Goal: Task Accomplishment & Management: Manage account settings

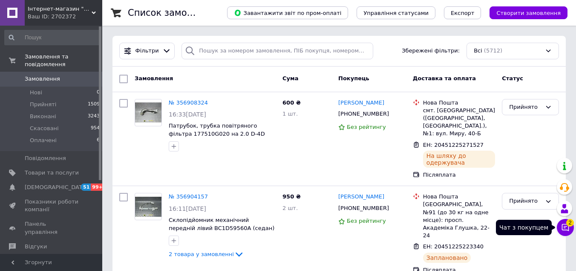
click at [565, 228] on icon at bounding box center [565, 227] width 7 height 7
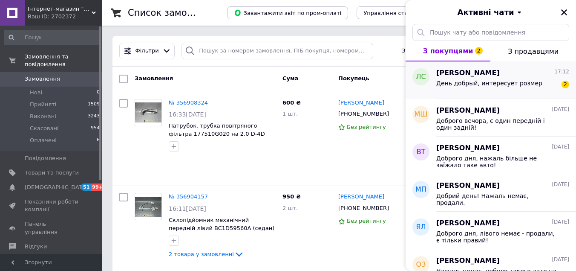
click at [503, 81] on span "День добрый, интересует розмер" at bounding box center [490, 83] width 106 height 7
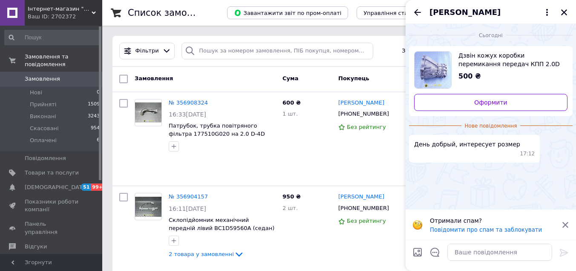
click at [568, 222] on icon at bounding box center [566, 225] width 6 height 6
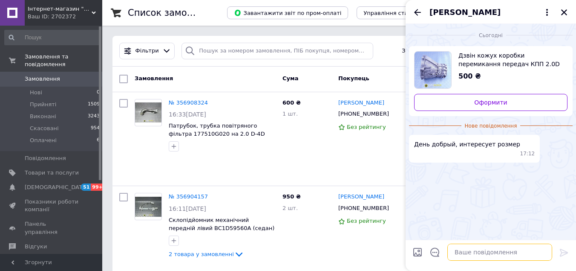
click at [472, 256] on textarea at bounding box center [500, 251] width 105 height 17
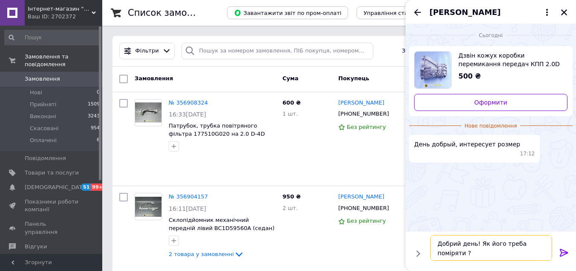
type textarea "Добрий день! Як його треба поміряти ?"
click at [560, 250] on icon at bounding box center [564, 252] width 10 height 10
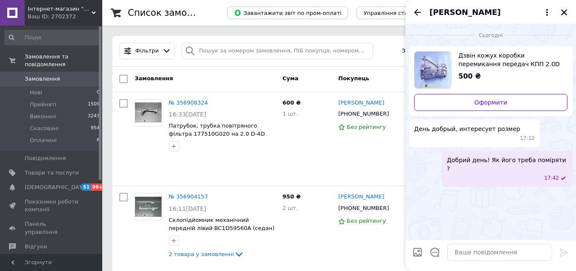
click at [562, 14] on icon "Закрити" at bounding box center [565, 13] width 8 height 8
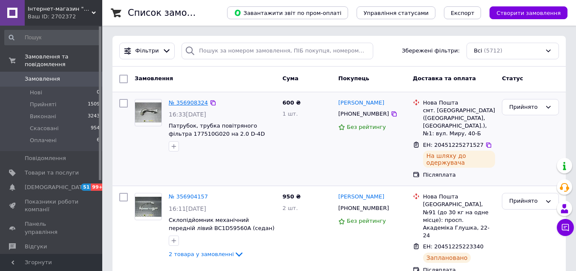
click at [191, 101] on link "№ 356908324" at bounding box center [188, 102] width 39 height 6
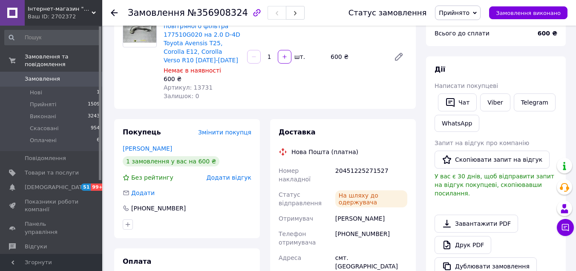
scroll to position [43, 0]
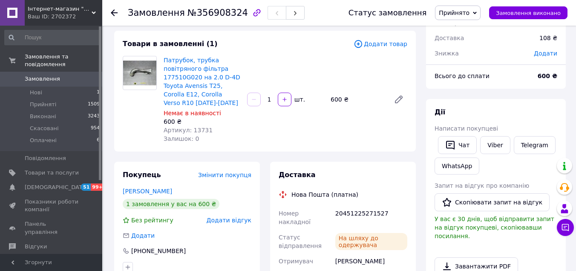
click at [58, 75] on span "Замовлення" at bounding box center [52, 79] width 54 height 8
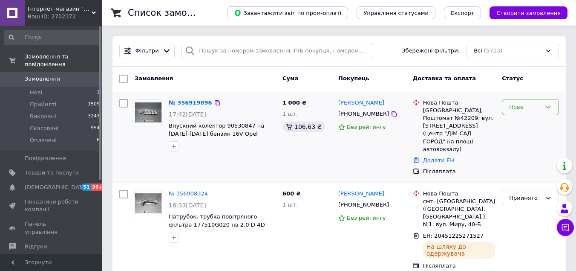
click at [513, 107] on div "Нове" at bounding box center [526, 107] width 32 height 9
click at [520, 124] on li "Прийнято" at bounding box center [531, 125] width 56 height 16
click at [186, 101] on link "№ 356919896" at bounding box center [190, 102] width 43 height 6
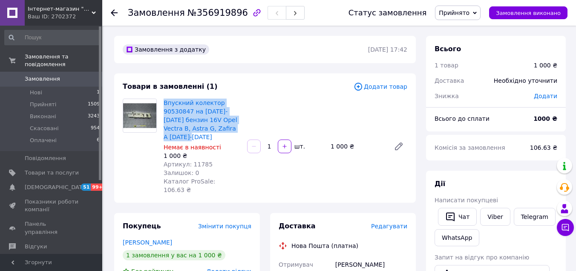
drag, startPoint x: 227, startPoint y: 128, endPoint x: 165, endPoint y: 98, distance: 69.2
click at [165, 98] on div "Впускний колектор 90530847 на [DATE]-[DATE] бензин 16V Opel Vectra B, Astra G, …" at bounding box center [202, 146] width 84 height 99
copy link "Впускний колектор 90530847 на [DATE]-[DATE] бензин 16V Opel Vectra B, Astra G, …"
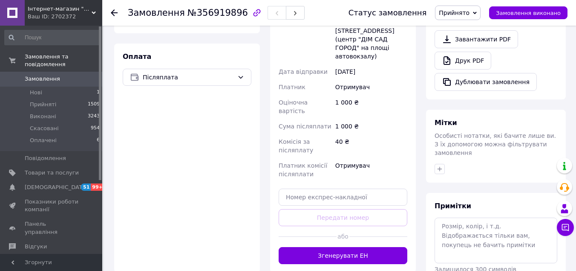
scroll to position [85, 0]
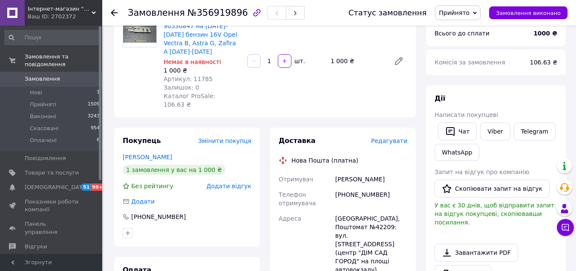
drag, startPoint x: 196, startPoint y: 188, endPoint x: 188, endPoint y: 193, distance: 9.2
click at [191, 191] on div "Покупець Змінити покупця Гонтюк Мирослава 1 замовлення у вас на 1 000 ₴ Без рей…" at bounding box center [187, 186] width 146 height 119
drag, startPoint x: 154, startPoint y: 206, endPoint x: 162, endPoint y: 208, distance: 9.0
click at [162, 208] on div "Покупець Змінити покупця Гонтюк Мирослава 1 замовлення у вас на 1 000 ₴ Без рей…" at bounding box center [187, 186] width 146 height 119
copy div "0685643232"
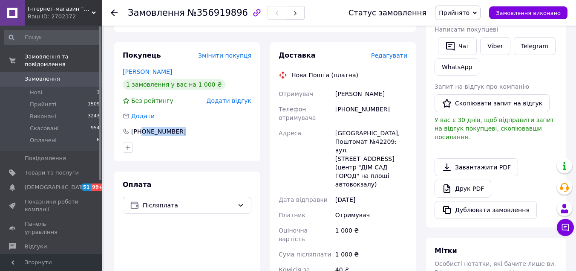
scroll to position [298, 0]
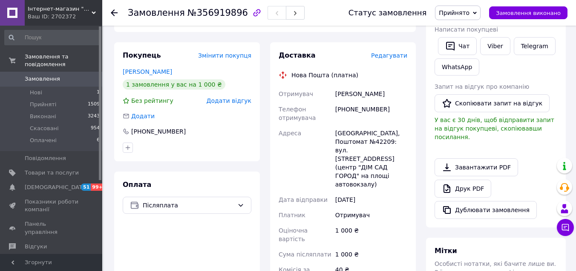
scroll to position [329, 0]
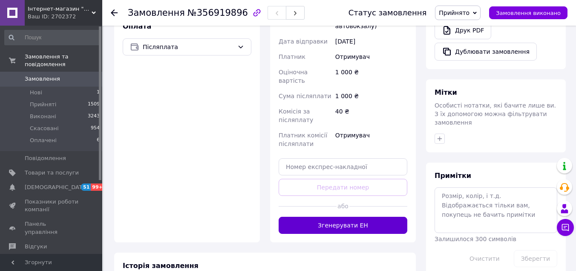
click at [357, 217] on button "Згенерувати ЕН" at bounding box center [343, 225] width 129 height 17
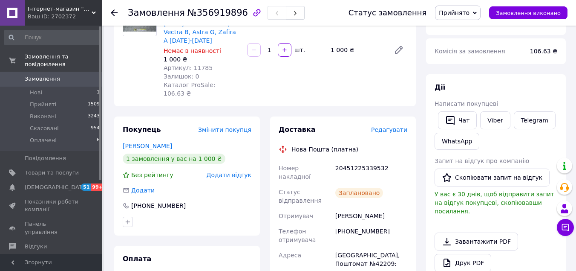
scroll to position [0, 0]
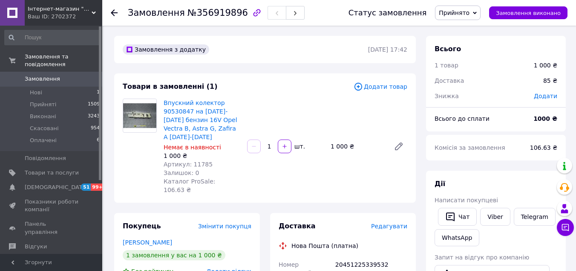
click at [66, 75] on span "Замовлення" at bounding box center [52, 79] width 54 height 8
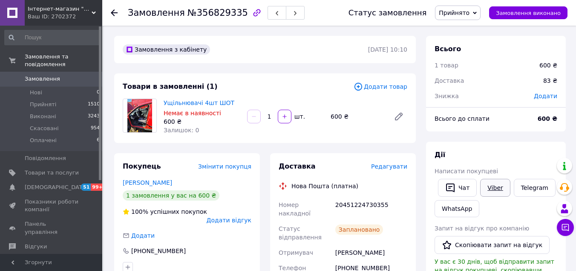
click at [494, 186] on link "Viber" at bounding box center [496, 188] width 30 height 18
click at [361, 204] on div "20451224730355" at bounding box center [371, 209] width 75 height 24
copy div "20451224730355"
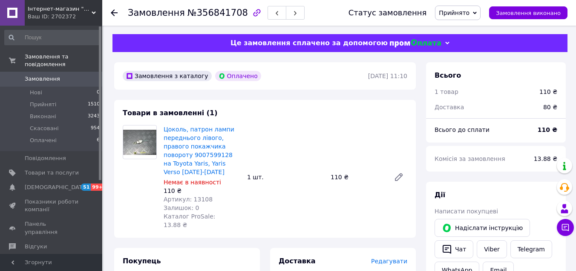
scroll to position [85, 0]
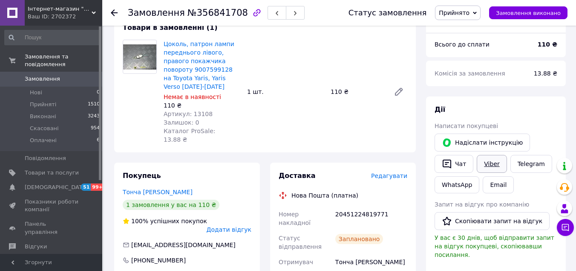
click at [488, 159] on link "Viber" at bounding box center [492, 164] width 30 height 18
click at [348, 206] on div "20451224819771" at bounding box center [371, 218] width 75 height 24
copy div "20451224819771"
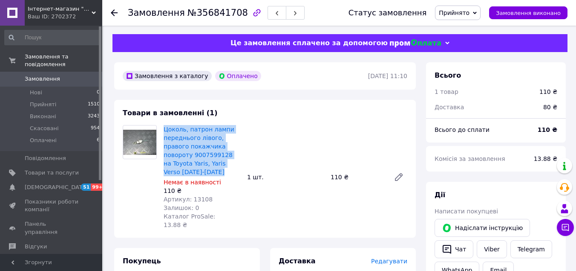
drag, startPoint x: 236, startPoint y: 164, endPoint x: 163, endPoint y: 125, distance: 82.0
click at [162, 125] on div "Цоколь, патрон лампи переднього лівого, правого покажчика повороту 9007599128 н…" at bounding box center [202, 176] width 84 height 107
copy link "Цоколь, патрон лампи переднього лівого, правого покажчика повороту 9007599128 н…"
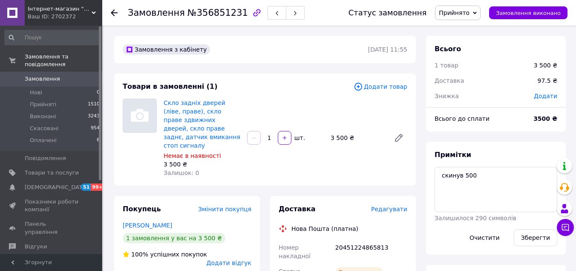
scroll to position [85, 0]
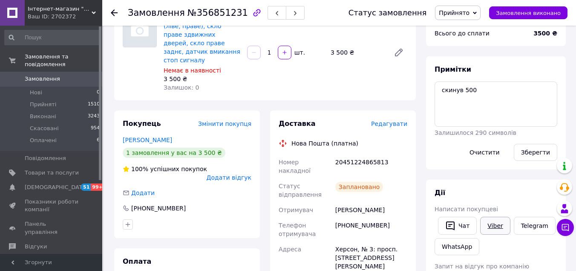
click at [492, 223] on link "Viber" at bounding box center [496, 226] width 30 height 18
click at [360, 154] on div "20451224865813" at bounding box center [371, 166] width 75 height 24
click at [361, 154] on div "20451224865813" at bounding box center [371, 166] width 75 height 24
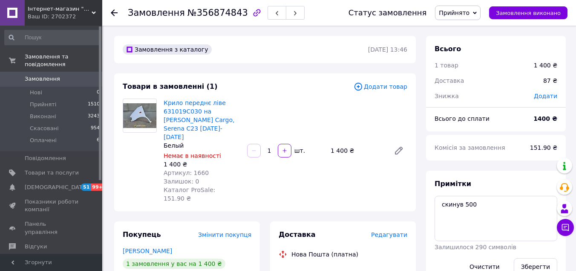
scroll to position [128, 0]
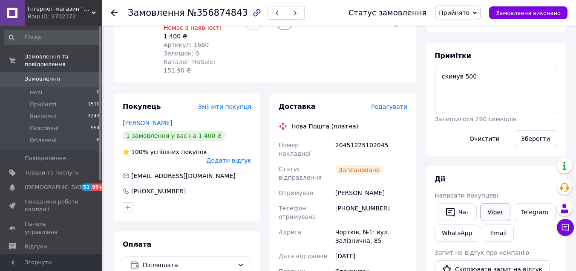
click at [497, 212] on link "Viber" at bounding box center [496, 212] width 30 height 18
click at [486, 211] on link "Viber" at bounding box center [496, 212] width 30 height 18
click at [364, 137] on div "20451225102045" at bounding box center [371, 149] width 75 height 24
copy div "20451225102045"
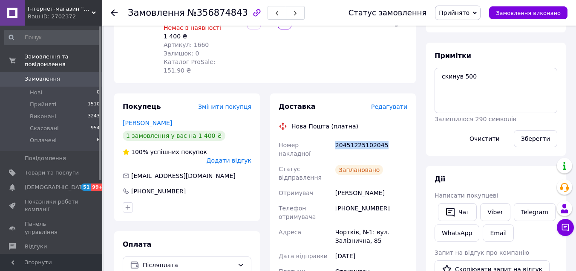
scroll to position [43, 0]
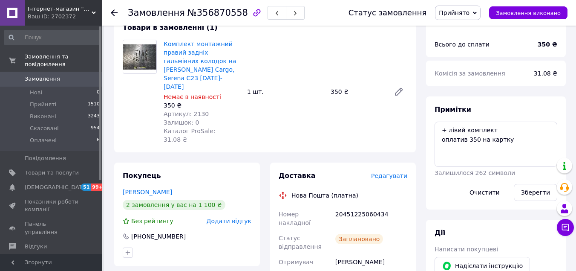
scroll to position [128, 0]
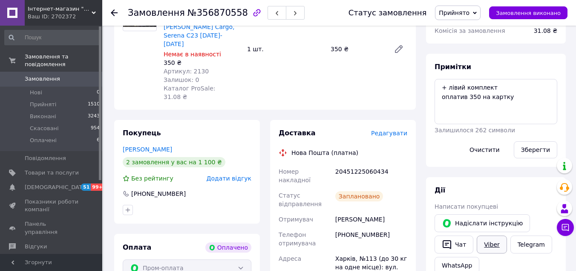
click at [490, 244] on link "Viber" at bounding box center [492, 244] width 30 height 18
click at [358, 164] on div "20451225060434" at bounding box center [371, 176] width 75 height 24
copy div "20451225060434"
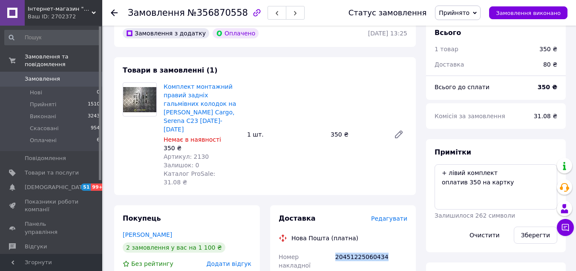
drag, startPoint x: 189, startPoint y: 120, endPoint x: 162, endPoint y: 85, distance: 44.6
click at [162, 85] on div "Комплект монтажний правий задніх гальмівних колодок на [PERSON_NAME] Cargo, Ser…" at bounding box center [202, 134] width 84 height 107
copy link "Комплект монтажний правий задніх гальмівних колодок на Nissan Vanette Cargo, Se…"
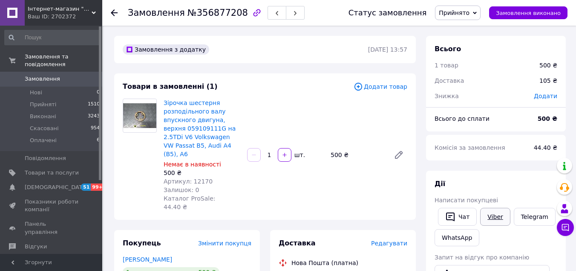
click at [495, 214] on link "Viber" at bounding box center [496, 217] width 30 height 18
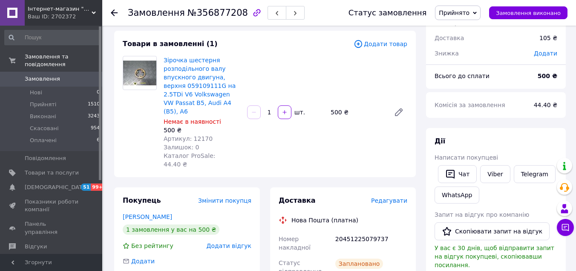
click at [354, 231] on div "20451225079737" at bounding box center [371, 243] width 75 height 24
copy div "20451225079737"
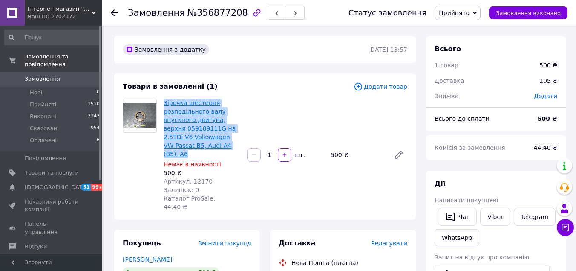
drag, startPoint x: 196, startPoint y: 140, endPoint x: 164, endPoint y: 101, distance: 50.0
click at [164, 101] on span "Зірочка шестерня розподільного валу впускного двигуна, верхня 059109111G на 2.5…" at bounding box center [202, 128] width 77 height 60
copy link "Зірочка шестерня розподільного валу впускного двигуна, верхня 059109111G на 2.5…"
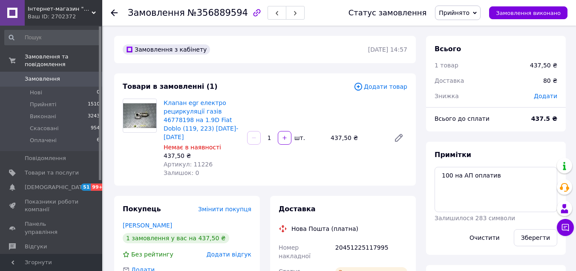
scroll to position [85, 0]
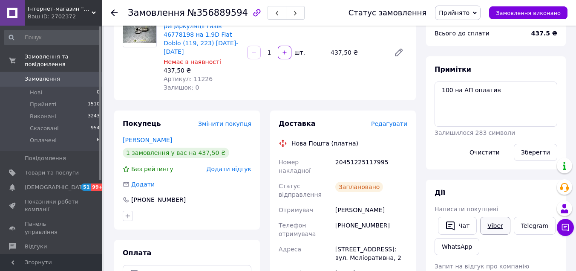
click at [495, 226] on link "Viber" at bounding box center [496, 226] width 30 height 18
click at [359, 154] on div "20451225117995" at bounding box center [371, 166] width 75 height 24
copy div "20451225117995"
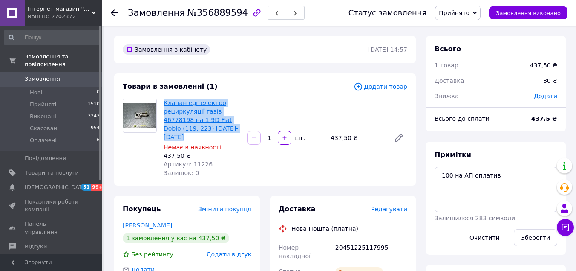
drag, startPoint x: 235, startPoint y: 129, endPoint x: 168, endPoint y: 101, distance: 72.5
click at [164, 101] on span "Клапан egr електро рециркуляції газів 46778198 на 1.9D Fiat Doblo (119, 223) 20…" at bounding box center [202, 119] width 77 height 43
copy link "Клапан egr електро рециркуляції газів 46778198 на 1.9D Fiat Doblo (119, 223) 20…"
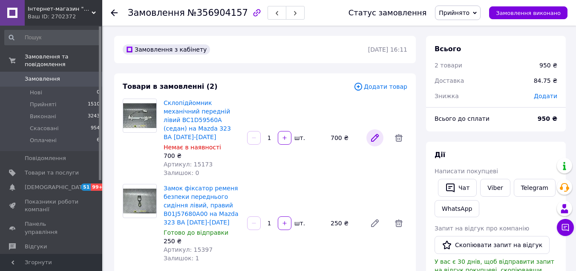
scroll to position [85, 0]
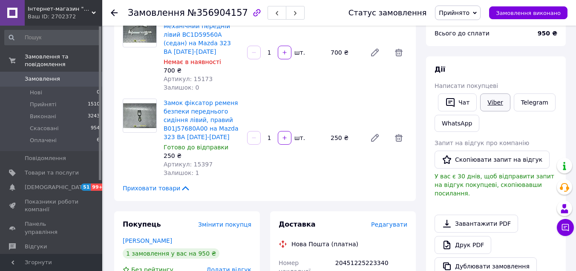
click at [492, 100] on link "Viber" at bounding box center [496, 102] width 30 height 18
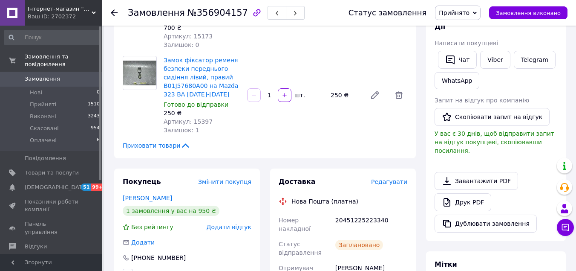
click at [362, 217] on div "20451225223340" at bounding box center [371, 224] width 75 height 24
copy div "20451225223340"
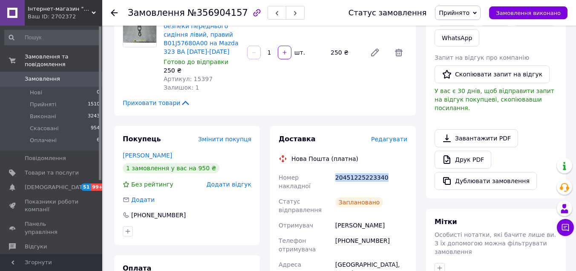
scroll to position [0, 0]
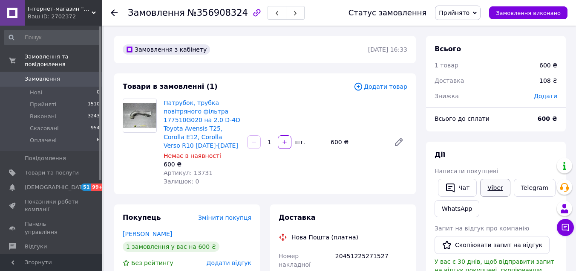
click at [489, 187] on link "Viber" at bounding box center [496, 188] width 30 height 18
click at [360, 258] on div "20451225271527" at bounding box center [371, 260] width 75 height 24
copy div "20451225271527"
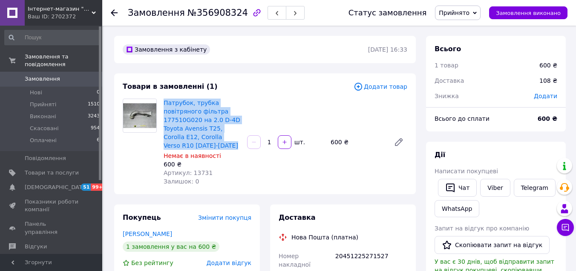
drag, startPoint x: 189, startPoint y: 143, endPoint x: 161, endPoint y: 98, distance: 52.7
click at [161, 98] on div "Патрубок, трубка повітряного фільтра 177510G020 на 2.0 D-4D Toyota Avensis T25,…" at bounding box center [202, 142] width 84 height 90
copy link "Патрубок, трубка повітряного фільтра 177510G020 на 2.0 D-4D Toyota Avensis T25,…"
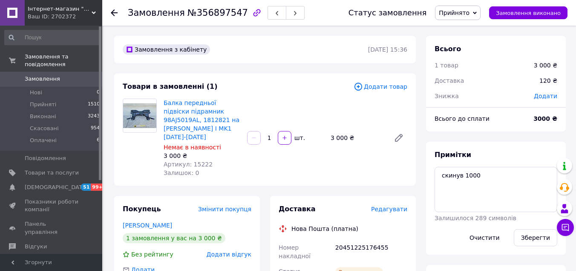
scroll to position [128, 0]
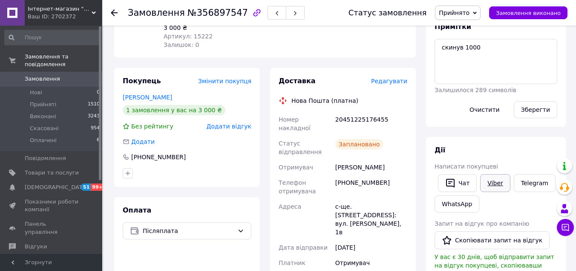
click at [494, 188] on link "Viber" at bounding box center [496, 183] width 30 height 18
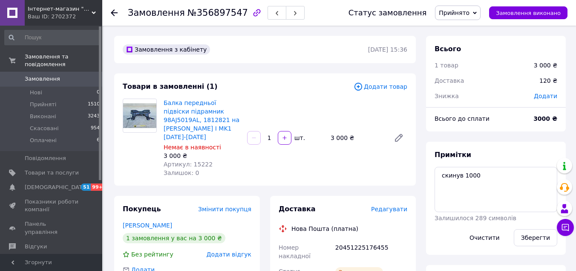
click at [355, 240] on div "20451225176455" at bounding box center [371, 252] width 75 height 24
copy div "20451225176455"
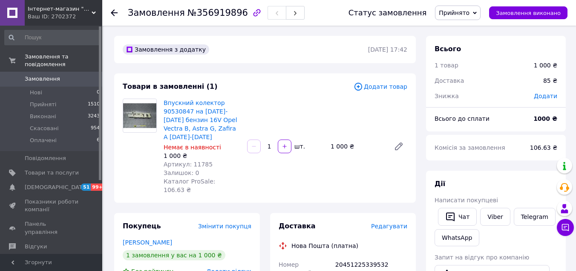
scroll to position [85, 0]
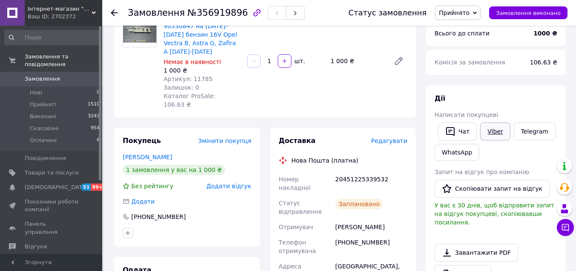
click at [492, 127] on link "Viber" at bounding box center [496, 131] width 30 height 18
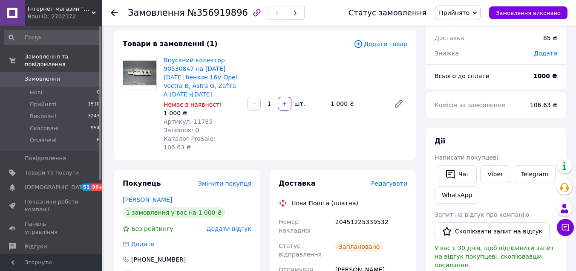
click at [361, 214] on div "20451225339532" at bounding box center [371, 226] width 75 height 24
copy div "20451225339532"
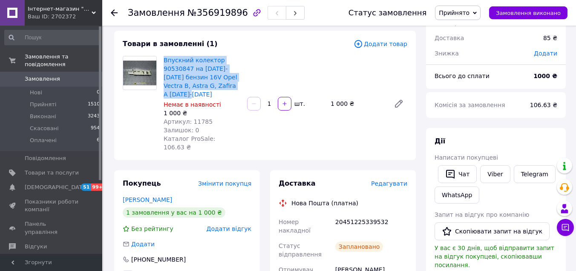
drag, startPoint x: 228, startPoint y: 85, endPoint x: 165, endPoint y: 54, distance: 70.7
click at [165, 54] on div "Впускний колектор 90530847 на [DATE]-[DATE] бензин 16V Opel Vectra B, Astra G, …" at bounding box center [202, 103] width 84 height 99
copy link "Впускний колектор 90530847 на [DATE]-[DATE] бензин 16V Opel Vectra B, Astra G, …"
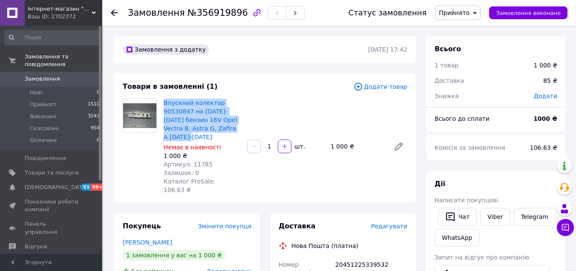
click at [66, 72] on link "Замовлення 0" at bounding box center [52, 79] width 105 height 14
